Goal: Information Seeking & Learning: Learn about a topic

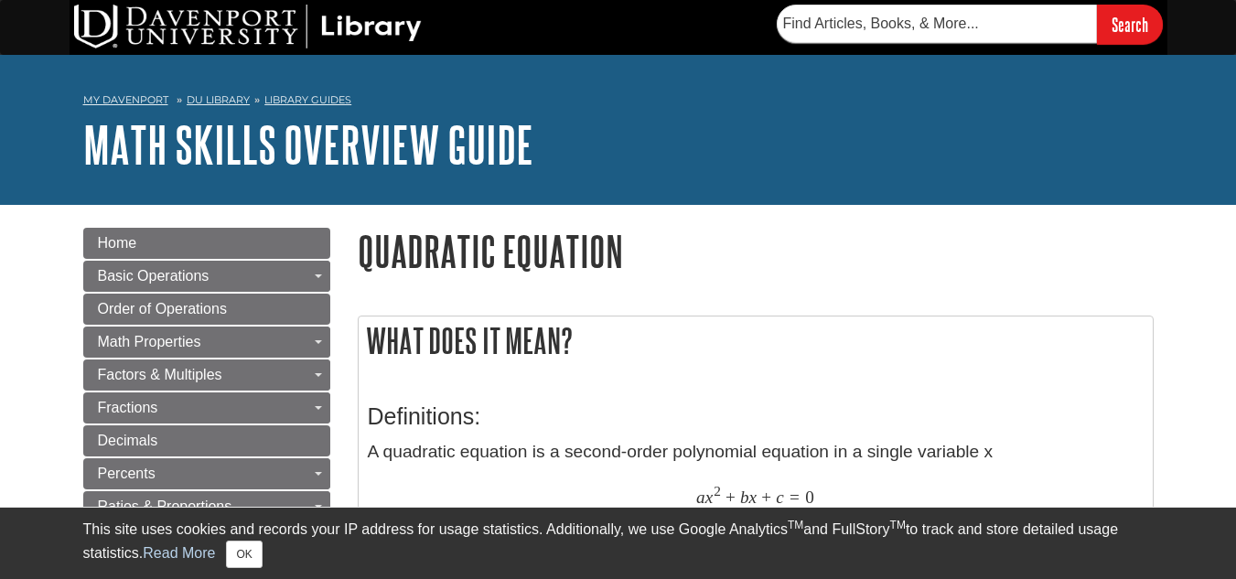
click at [510, 59] on div "My Davenport DU Library Library Guides Math Skills Overview Guide Quadratic Equ…" at bounding box center [618, 130] width 1236 height 150
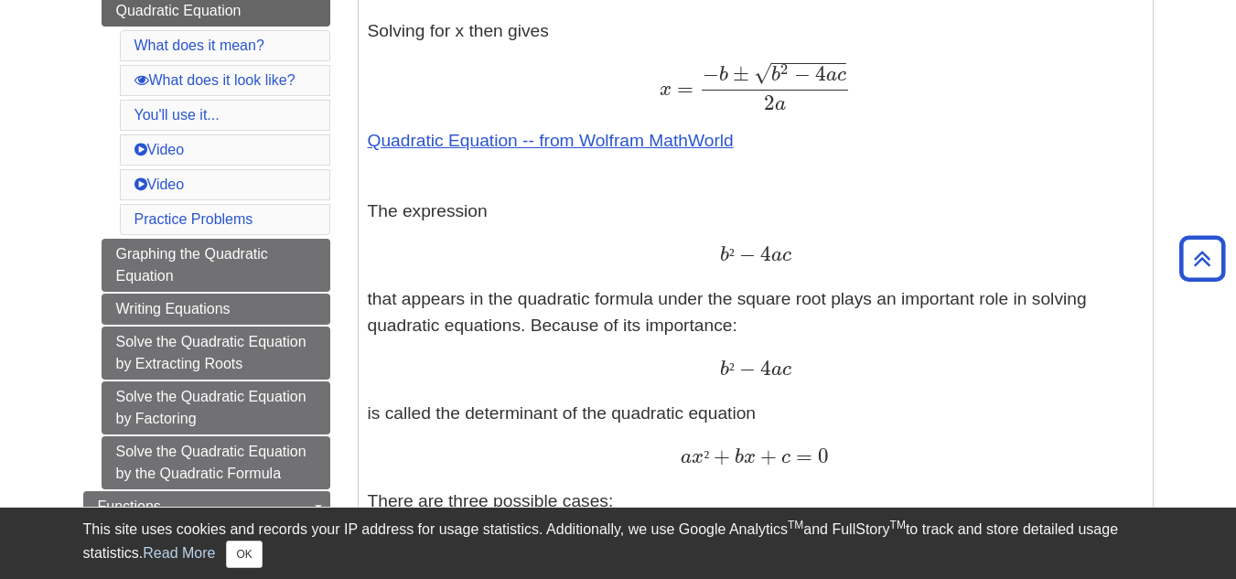
click at [301, 44] on li "What does it mean?" at bounding box center [225, 45] width 210 height 31
click at [828, 452] on span "0" at bounding box center [820, 456] width 16 height 25
click at [301, 13] on link "Quadratic Equation" at bounding box center [216, 10] width 229 height 31
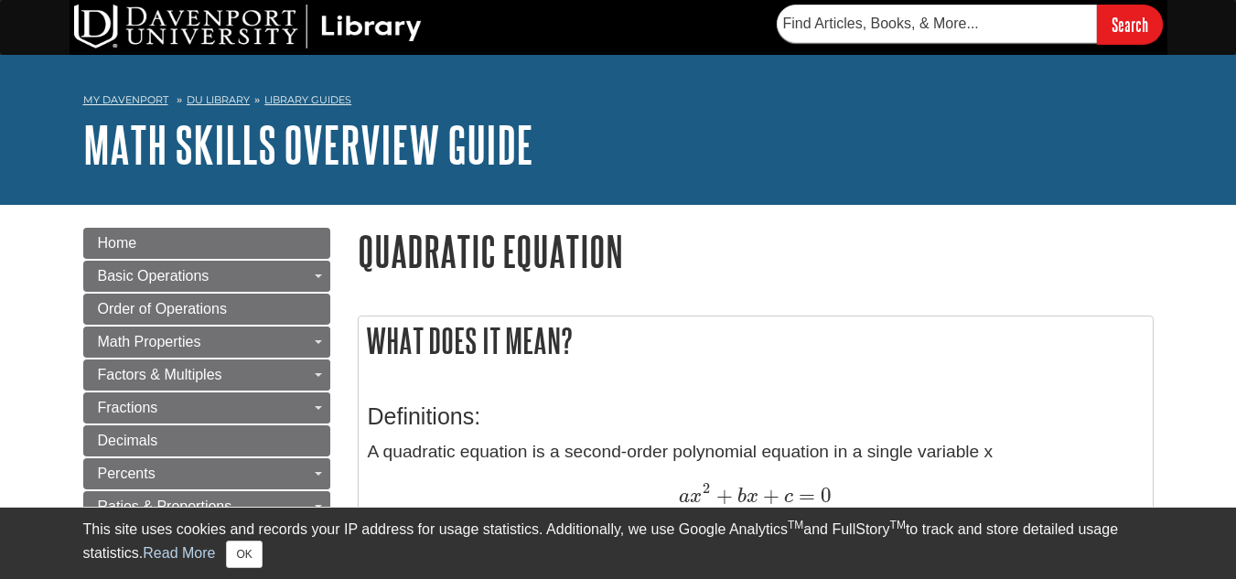
click at [788, 105] on nav "My [PERSON_NAME] DU Library Library Guides Math Skills Overview Guide Quadratic…" at bounding box center [618, 102] width 1070 height 29
click at [685, 461] on p "A quadratic equation is a second-order polynomial equation in a single variable…" at bounding box center [756, 510] width 776 height 142
click at [772, 125] on h1 "Math Skills Overview Guide" at bounding box center [618, 144] width 1070 height 55
click at [541, 105] on nav "My [PERSON_NAME] DU Library Library Guides Math Skills Overview Guide Quadratic…" at bounding box center [618, 102] width 1070 height 29
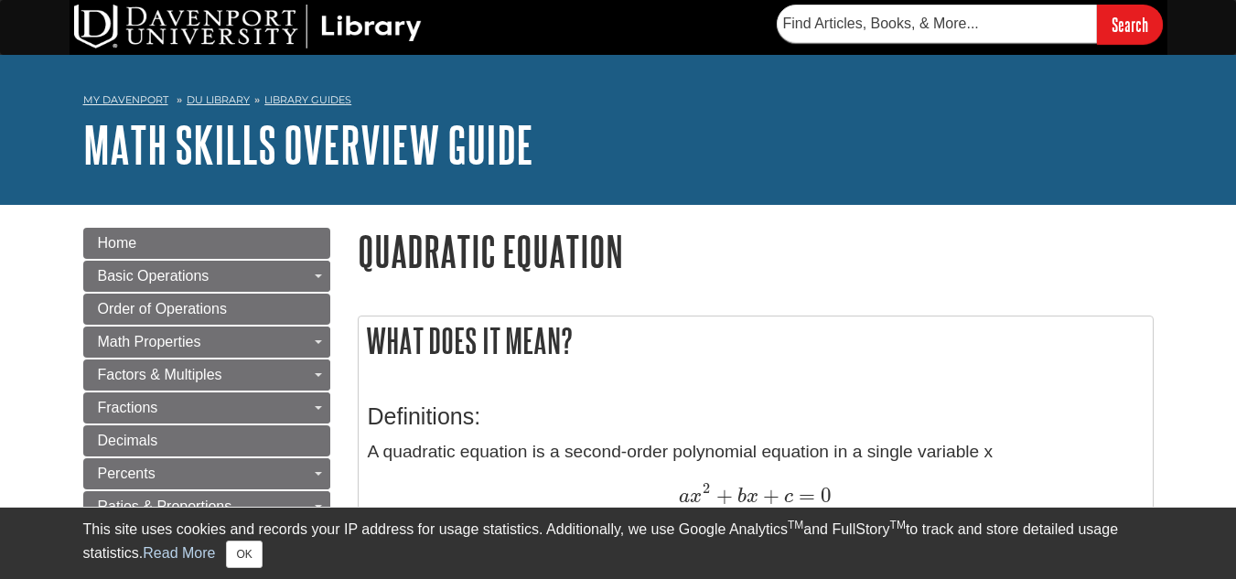
click at [777, 37] on form "Search" at bounding box center [970, 24] width 386 height 39
click at [1214, 14] on div "Search" at bounding box center [618, 27] width 1236 height 55
